Goal: Task Accomplishment & Management: Manage account settings

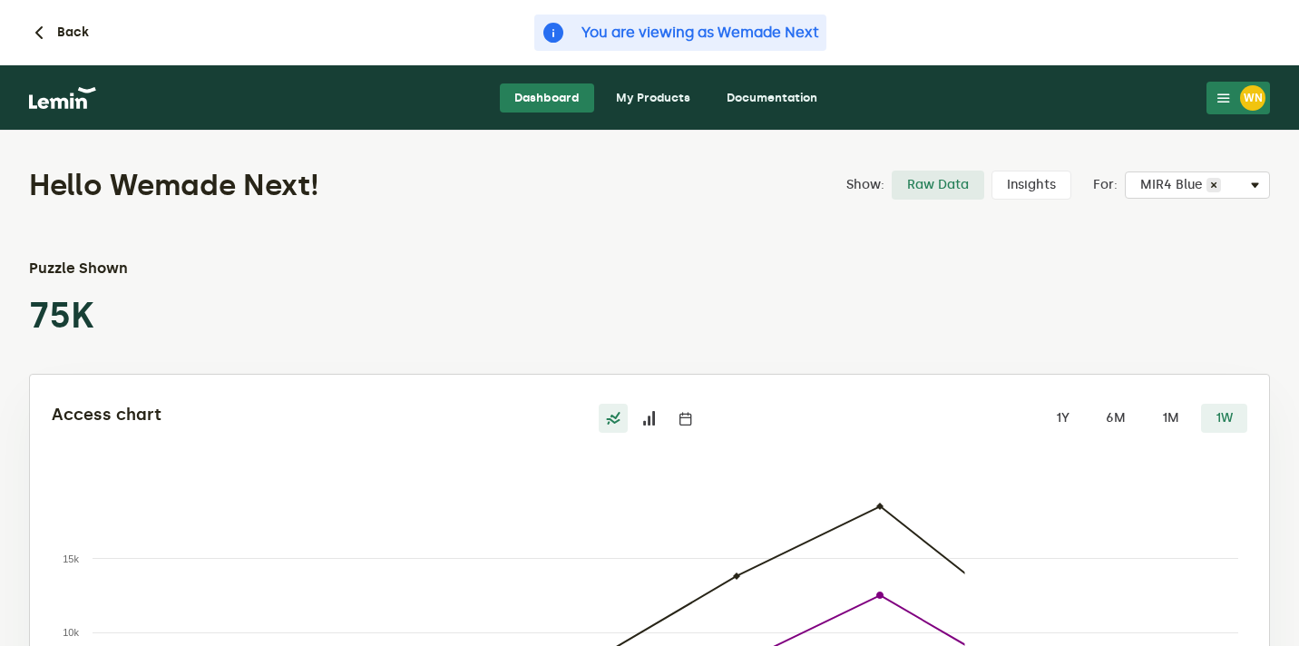
click at [1251, 97] on div "WN" at bounding box center [1252, 97] width 25 height 25
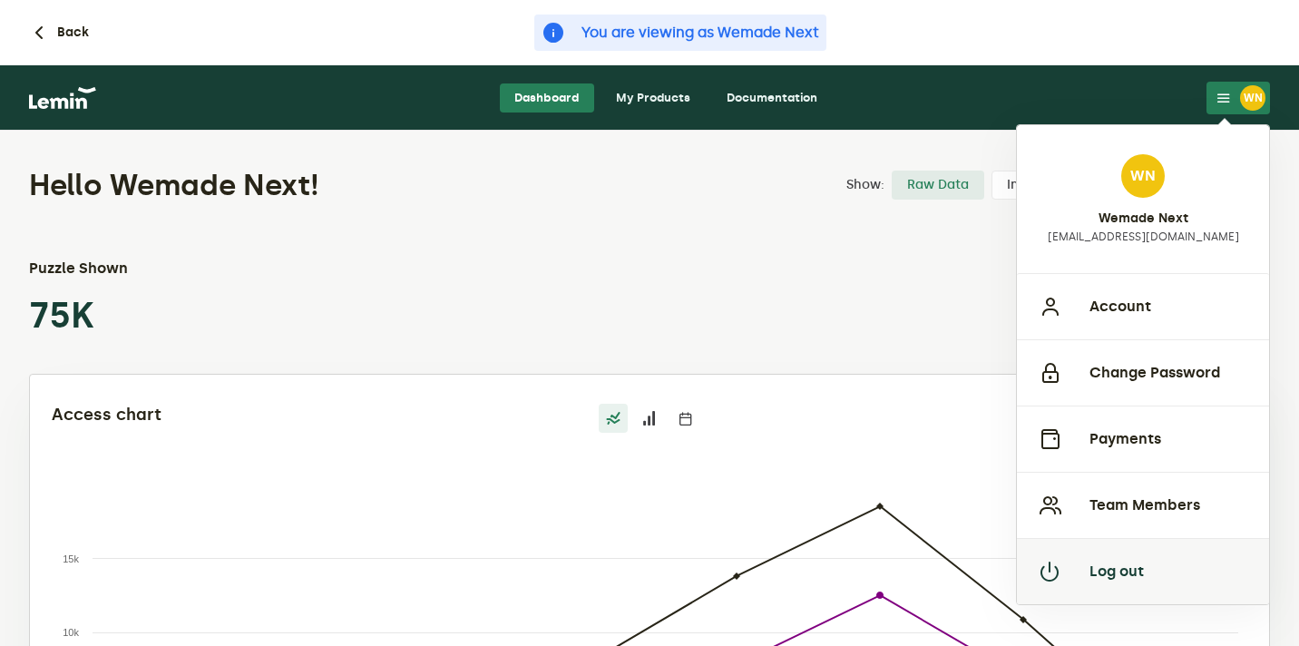
click at [1116, 563] on button "Log out" at bounding box center [1143, 571] width 252 height 66
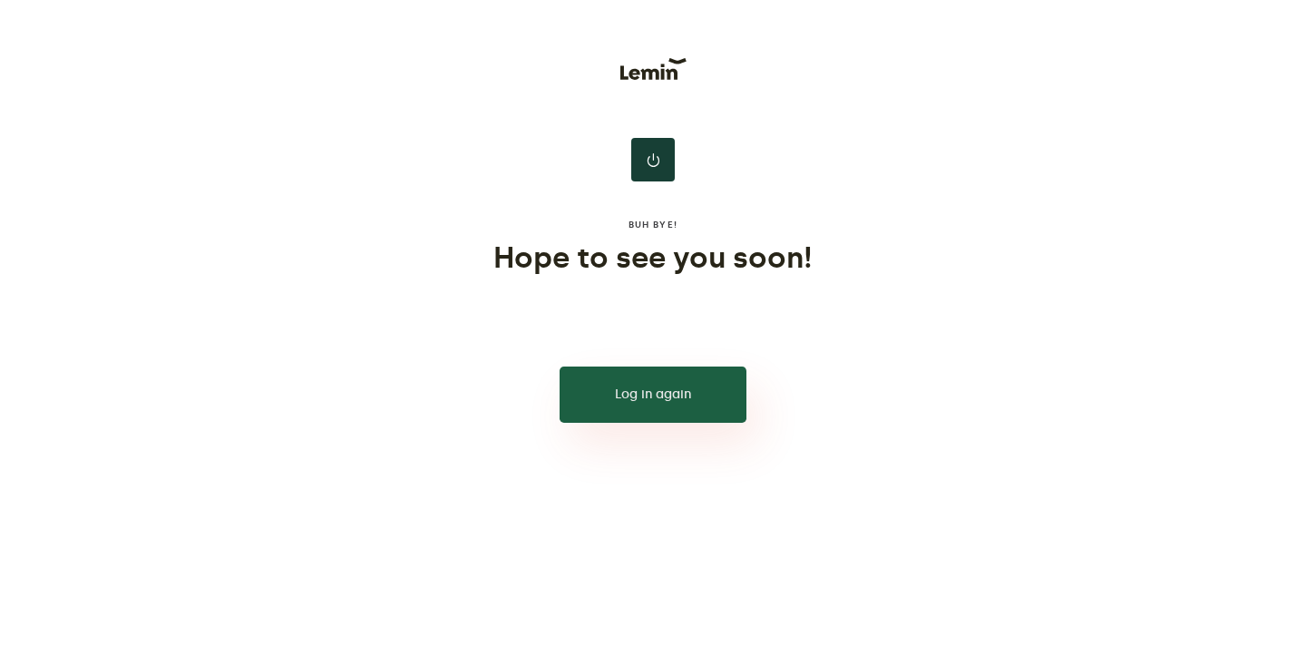
click at [682, 393] on button "Log in again" at bounding box center [653, 394] width 187 height 56
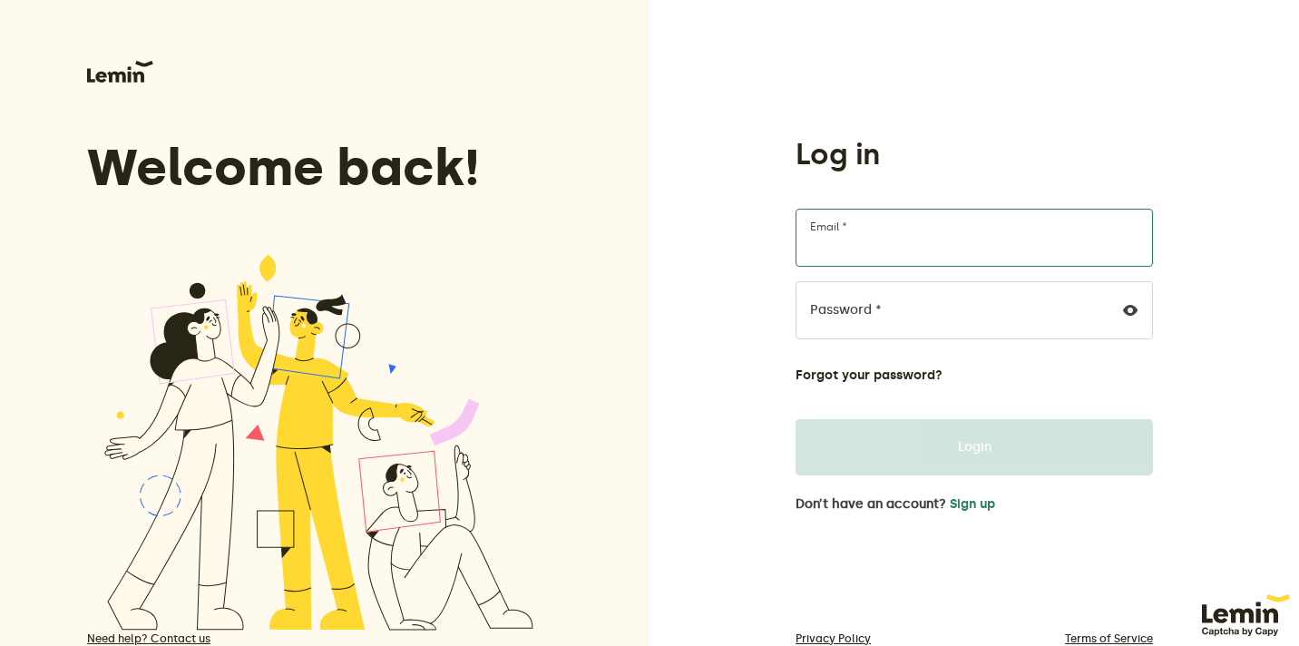
click at [897, 247] on input "Email *" at bounding box center [973, 238] width 357 height 58
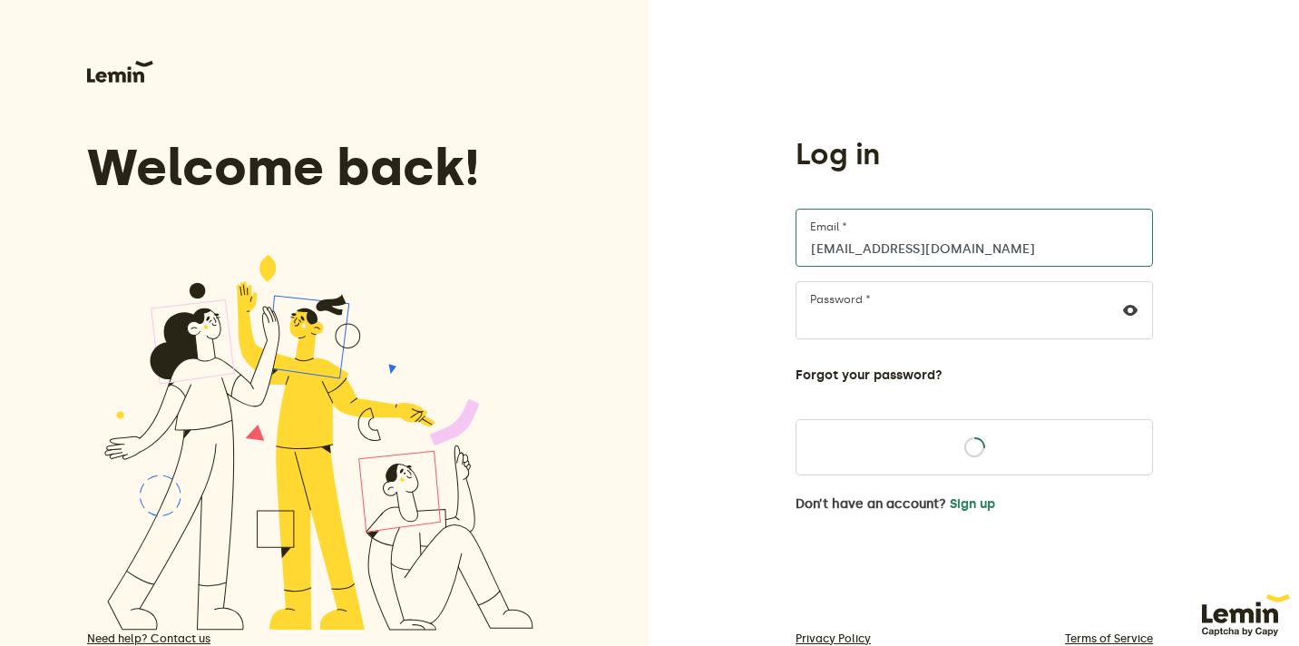
click at [927, 245] on input "[EMAIL_ADDRESS][DOMAIN_NAME]" at bounding box center [973, 238] width 357 height 58
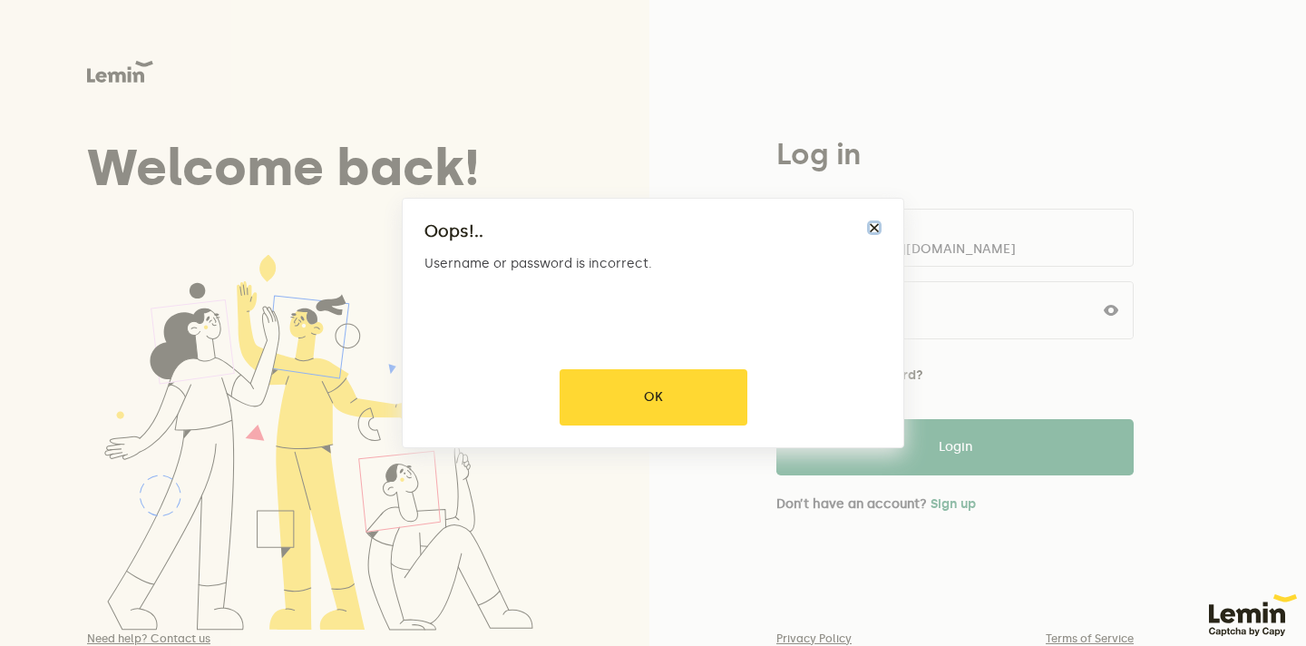
click at [871, 220] on button "×" at bounding box center [874, 227] width 15 height 15
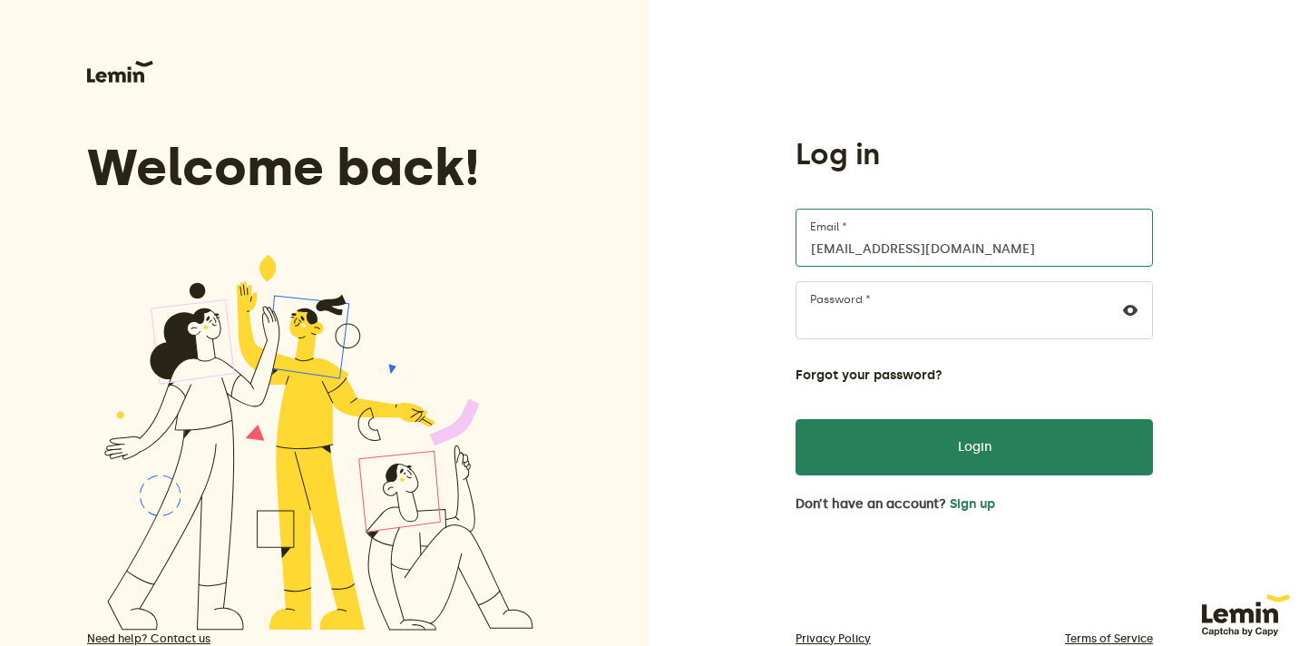
type input "[EMAIL_ADDRESS][DOMAIN_NAME]"
click at [695, 243] on div "Log in [EMAIL_ADDRESS][DOMAIN_NAME] Email * Password * Forgot your password? Lo…" at bounding box center [973, 352] width 649 height 704
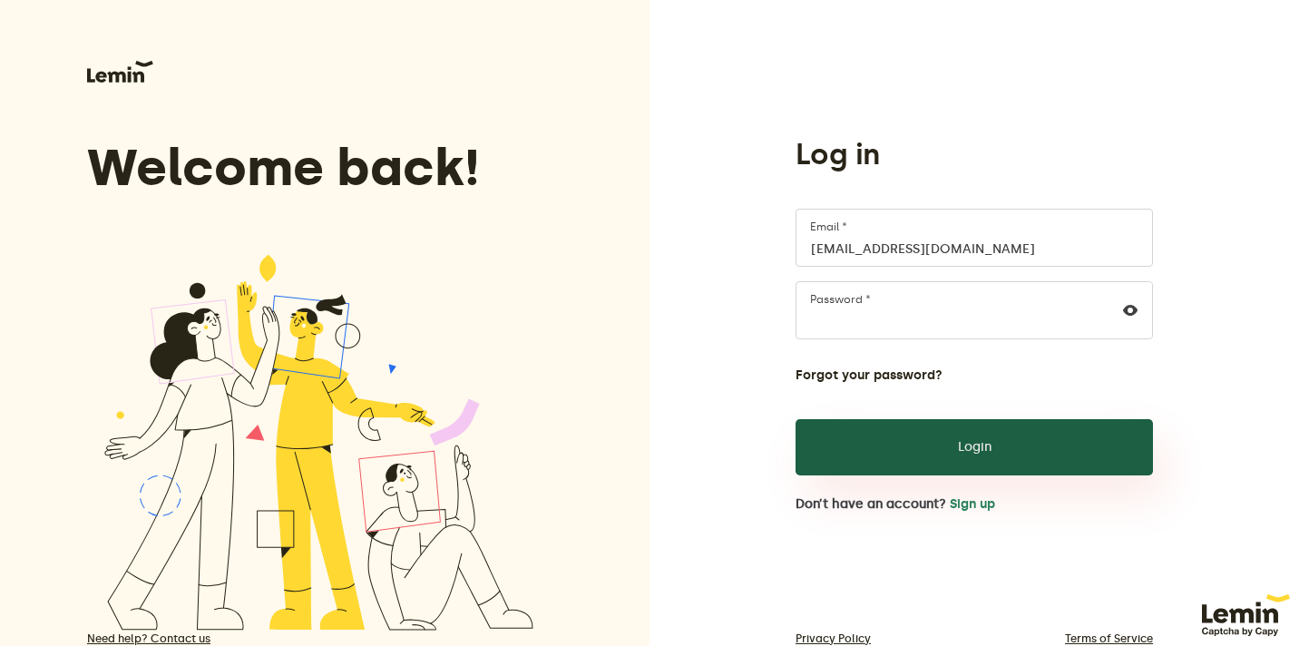
click at [902, 429] on button "Login" at bounding box center [973, 447] width 357 height 56
